Goal: Task Accomplishment & Management: Use online tool/utility

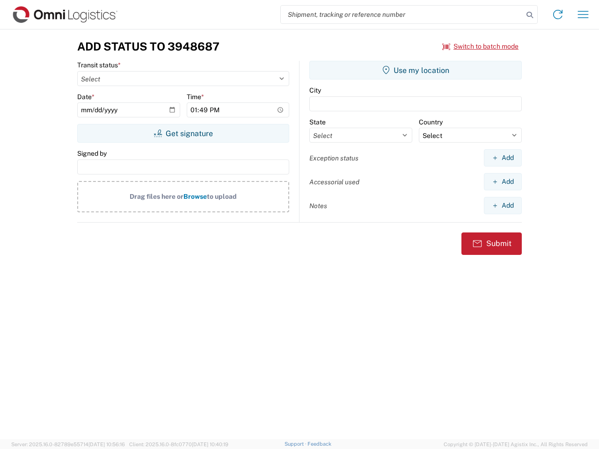
click at [402, 14] on input "search" at bounding box center [402, 15] width 242 height 18
click at [529, 15] on icon at bounding box center [529, 14] width 13 height 13
click at [557, 14] on icon at bounding box center [557, 14] width 15 height 15
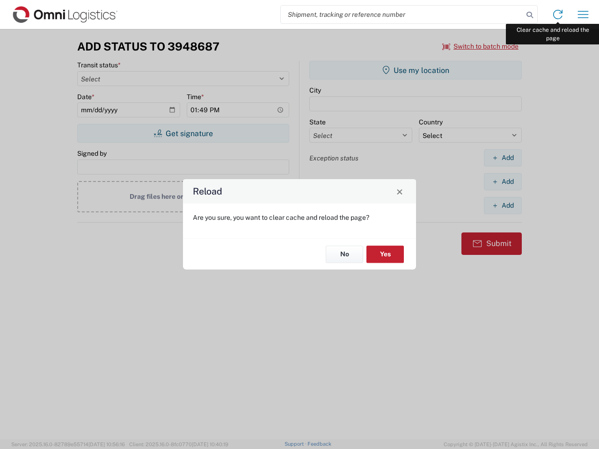
click at [583, 14] on div "Reload Are you sure, you want to clear cache and reload the page? No Yes" at bounding box center [299, 224] width 599 height 449
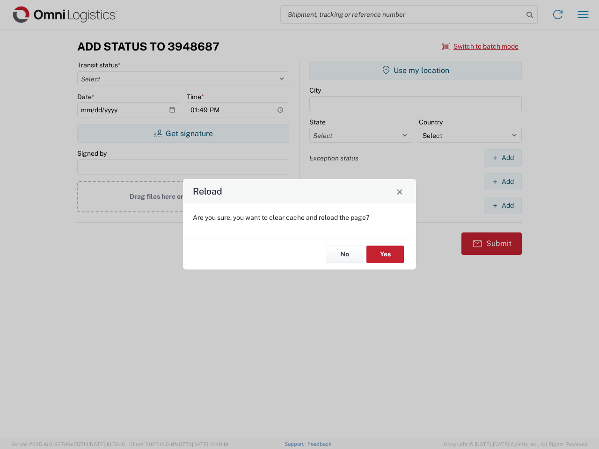
click at [480, 46] on div "Reload Are you sure, you want to clear cache and reload the page? No Yes" at bounding box center [299, 224] width 599 height 449
click at [183, 133] on div "Reload Are you sure, you want to clear cache and reload the page? No Yes" at bounding box center [299, 224] width 599 height 449
click at [415, 70] on div "Reload Are you sure, you want to clear cache and reload the page? No Yes" at bounding box center [299, 224] width 599 height 449
click at [502, 158] on div "Reload Are you sure, you want to clear cache and reload the page? No Yes" at bounding box center [299, 224] width 599 height 449
click at [502, 181] on div "Reload Are you sure, you want to clear cache and reload the page? No Yes" at bounding box center [299, 224] width 599 height 449
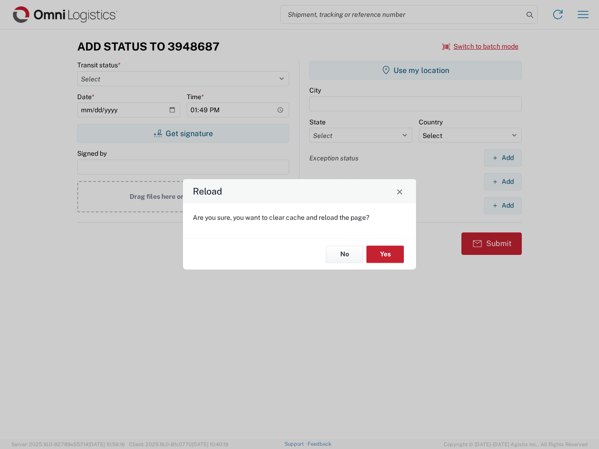
click at [502, 205] on div "Reload Are you sure, you want to clear cache and reload the page? No Yes" at bounding box center [299, 224] width 599 height 449
